Goal: Task Accomplishment & Management: Manage account settings

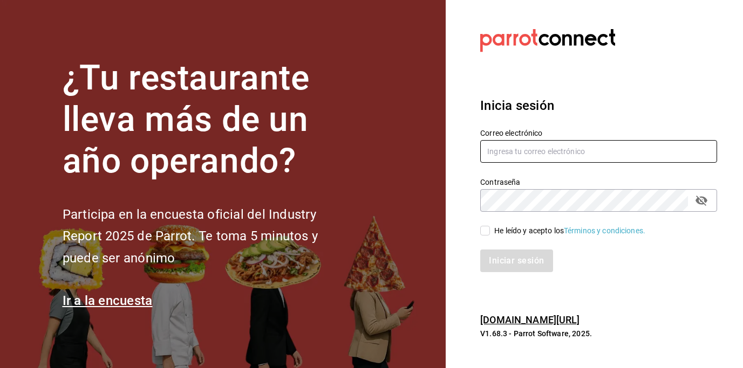
type input "[EMAIL_ADDRESS][DOMAIN_NAME]"
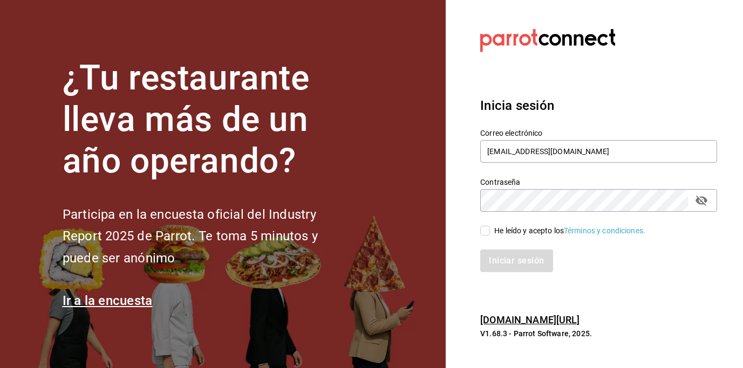
click at [488, 233] on input "He leído y acepto los Términos y condiciones." at bounding box center [485, 231] width 10 height 10
checkbox input "true"
click at [517, 261] on button "Iniciar sesión" at bounding box center [516, 261] width 73 height 23
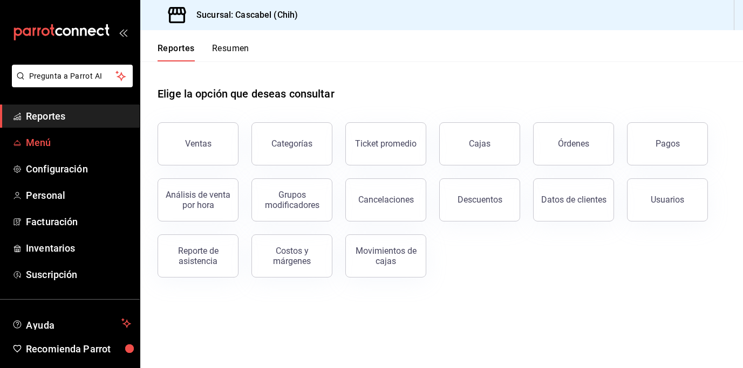
click at [35, 144] on span "Menú" at bounding box center [78, 142] width 105 height 15
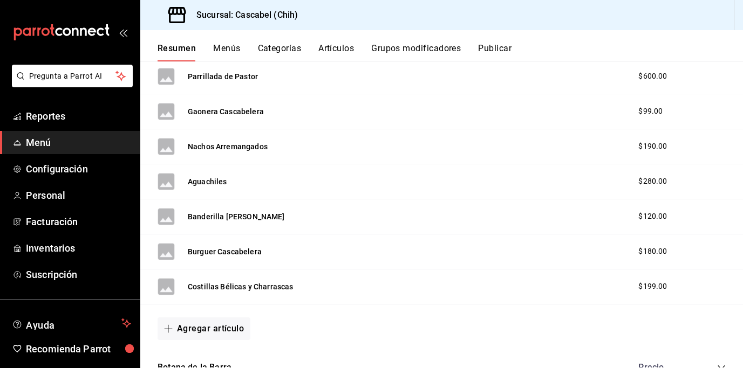
scroll to position [920, 0]
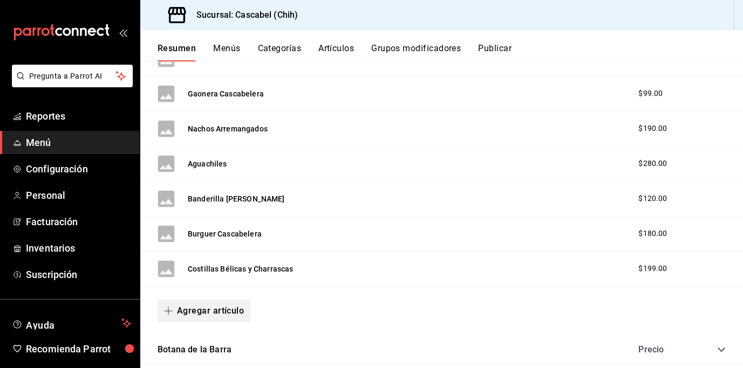
click at [196, 311] on button "Agregar artículo" at bounding box center [204, 311] width 93 height 23
click at [203, 338] on li "Artículo nuevo" at bounding box center [200, 342] width 85 height 26
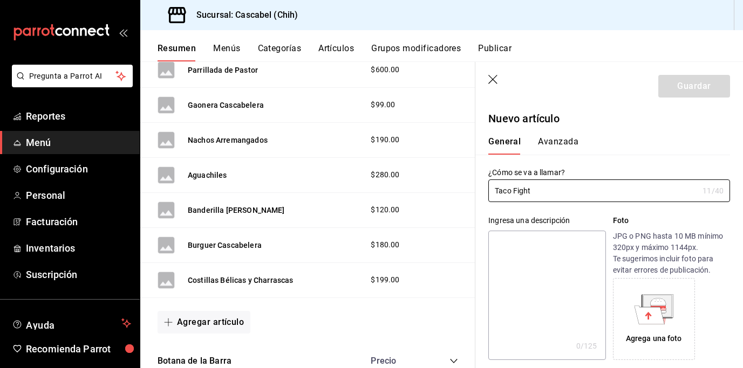
type input "Taco Fight"
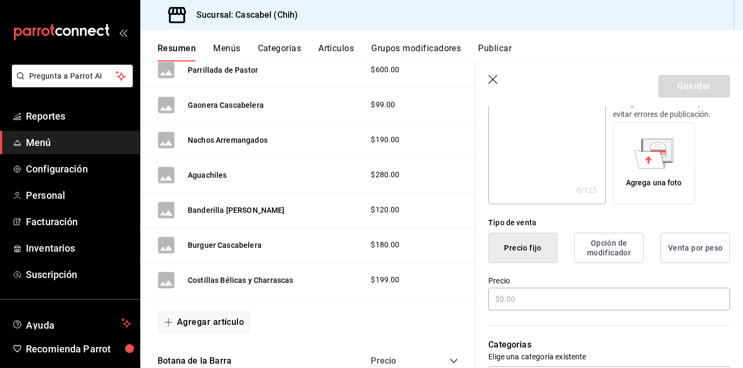
scroll to position [156, 0]
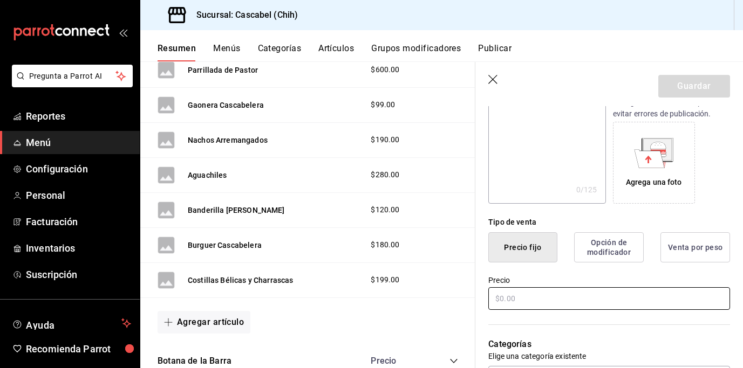
click at [520, 303] on input "text" at bounding box center [609, 299] width 242 height 23
type input "$250.00"
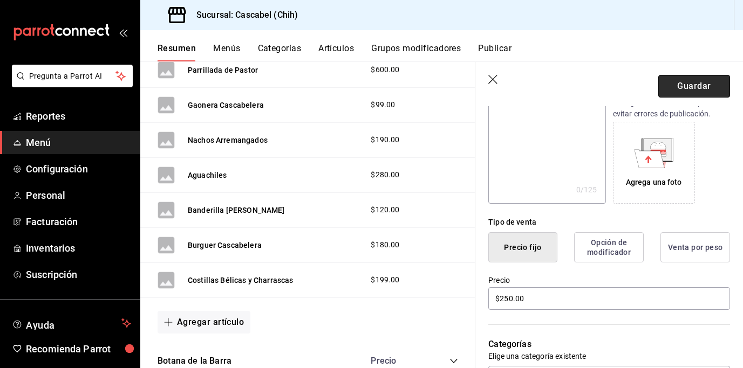
click at [686, 86] on button "Guardar" at bounding box center [694, 86] width 72 height 23
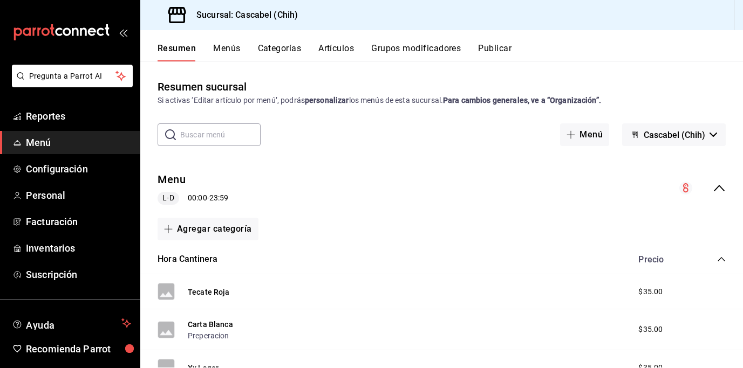
click at [336, 46] on button "Artículos" at bounding box center [336, 52] width 36 height 18
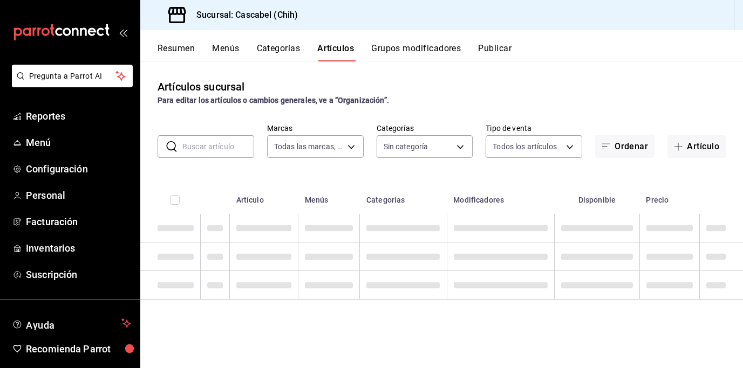
type input "d94ba473-6c49-43a0-afbf-8fb67e665b6e"
type input "091b276e-83ae-4720-8bc4-094a770430c8,47cdfde9-f735-4a2a-85b6-7ee27ff4aa91,32535…"
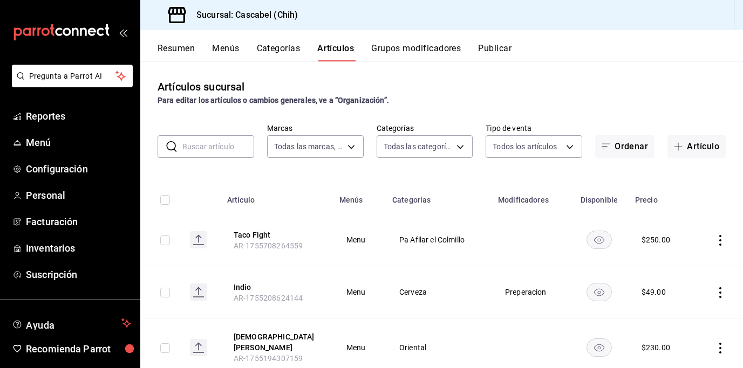
click at [164, 240] on input "checkbox" at bounding box center [165, 241] width 10 height 10
checkbox input "true"
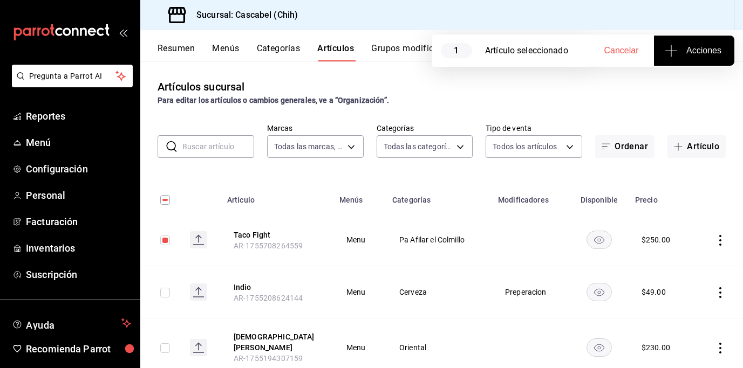
click at [715, 52] on span "Acciones" at bounding box center [694, 50] width 54 height 13
click at [693, 81] on span "Agregar tipo" at bounding box center [694, 84] width 64 height 11
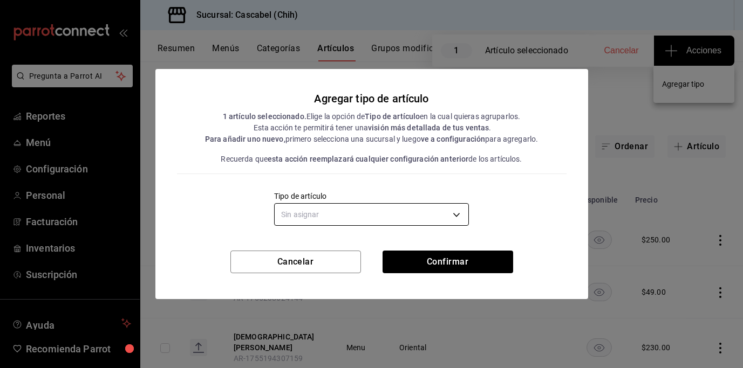
click at [457, 214] on body "Pregunta a Parrot AI Reportes Menú Configuración Personal Facturación Inventari…" at bounding box center [371, 184] width 743 height 368
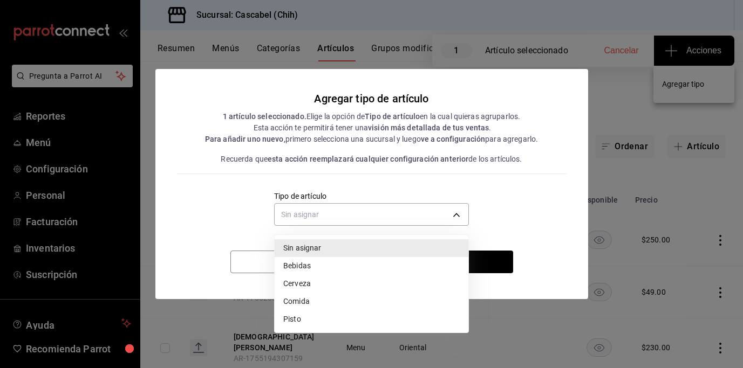
click at [318, 302] on li "Comida" at bounding box center [372, 302] width 194 height 18
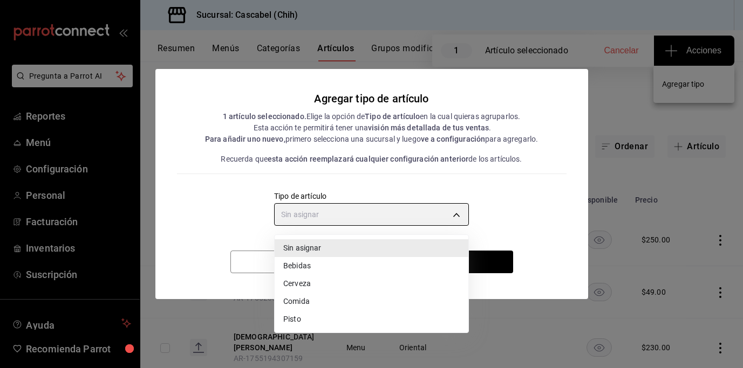
type input "11985569-3b28-4724-a5c3-328555c09fac"
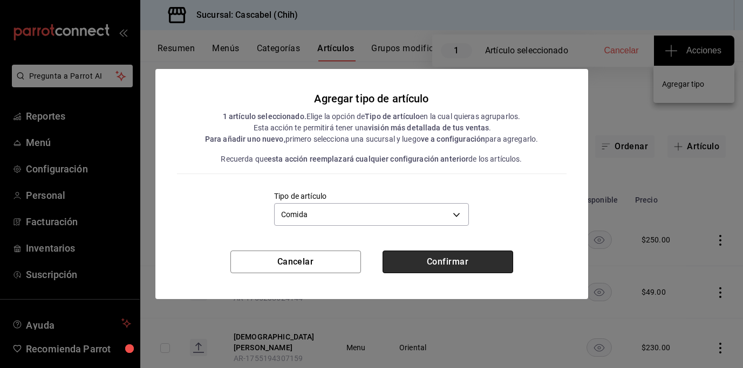
click at [466, 265] on button "Confirmar" at bounding box center [447, 262] width 131 height 23
